Goal: Check status: Check status

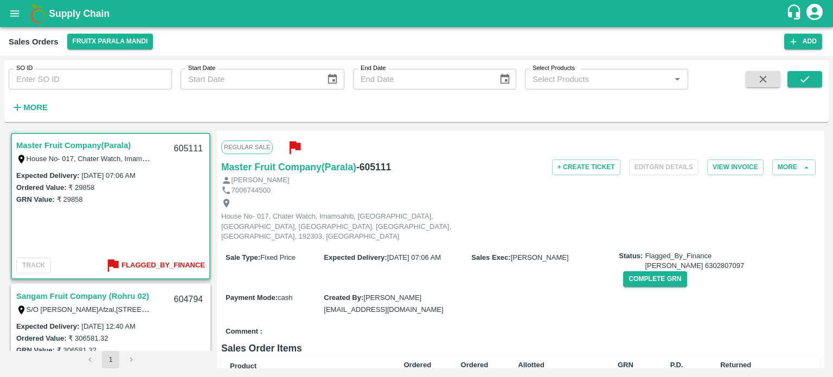
click at [82, 74] on input "SO ID" at bounding box center [90, 79] width 163 height 21
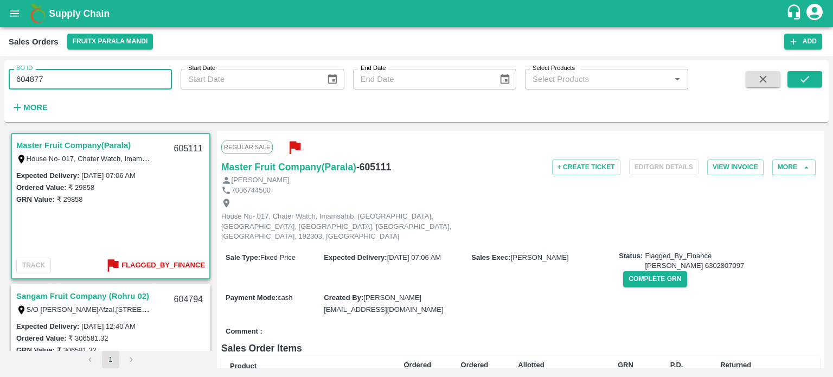
click at [82, 74] on input "604877" at bounding box center [90, 79] width 163 height 21
type input "604877"
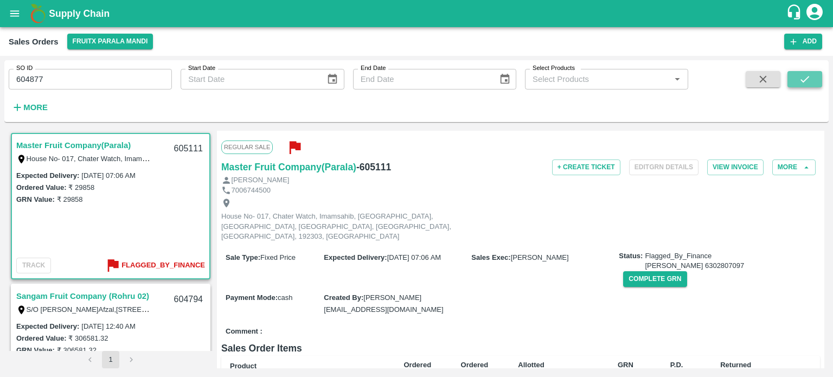
click at [812, 85] on button "submit" at bounding box center [804, 79] width 35 height 16
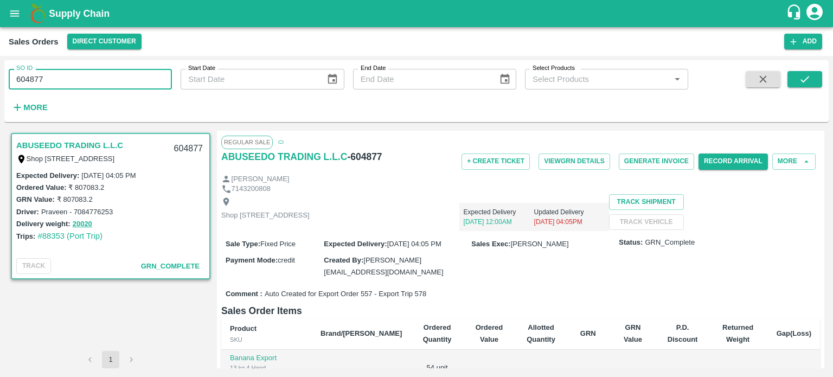
drag, startPoint x: 26, startPoint y: 75, endPoint x: 197, endPoint y: 104, distance: 173.1
click at [205, 111] on div "SO ID 604877 SO ID Start Date Start Date End Date End Date Select Products Sele…" at bounding box center [344, 88] width 688 height 56
click at [151, 79] on input "605743" at bounding box center [90, 79] width 163 height 21
click at [810, 82] on button "submit" at bounding box center [804, 79] width 35 height 16
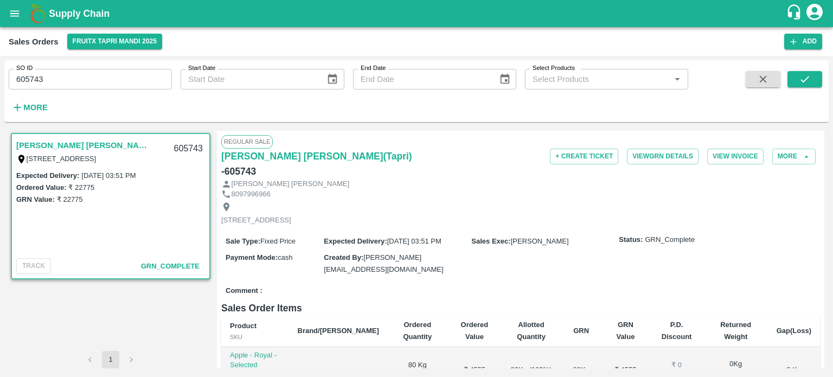
drag, startPoint x: 40, startPoint y: 75, endPoint x: 129, endPoint y: 85, distance: 89.4
click at [129, 86] on input "605743" at bounding box center [90, 79] width 163 height 21
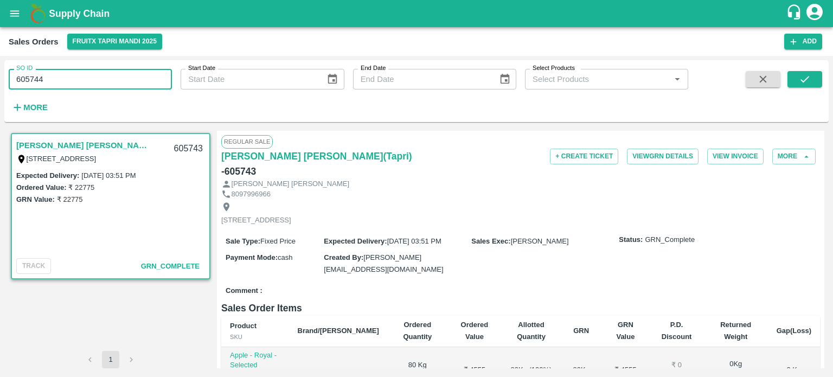
click at [132, 81] on input "605744" at bounding box center [90, 79] width 163 height 21
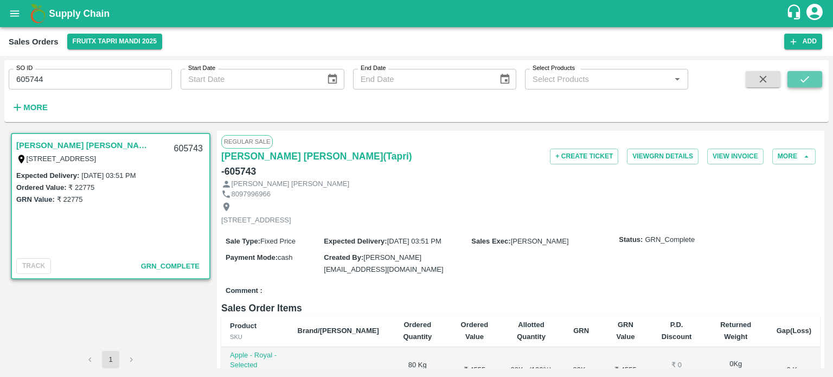
click at [796, 80] on button "submit" at bounding box center [804, 79] width 35 height 16
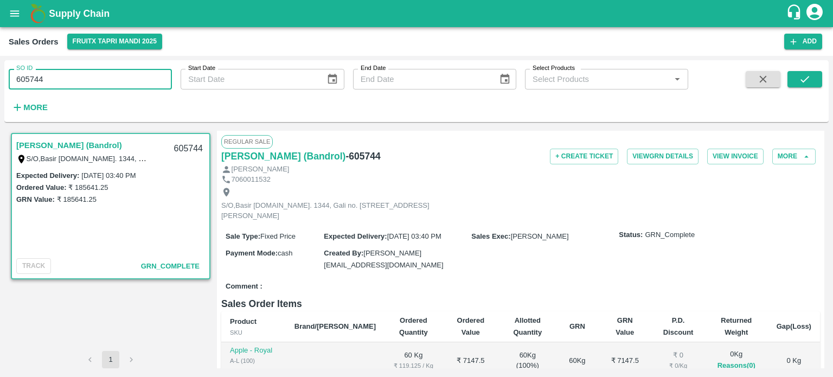
drag, startPoint x: 41, startPoint y: 75, endPoint x: 100, endPoint y: 71, distance: 58.7
click at [96, 75] on input "605744" at bounding box center [90, 79] width 163 height 21
click at [99, 83] on input "605742" at bounding box center [90, 79] width 163 height 21
type input "605742"
click at [803, 83] on icon "submit" at bounding box center [805, 79] width 12 height 12
